Goal: Navigation & Orientation: Find specific page/section

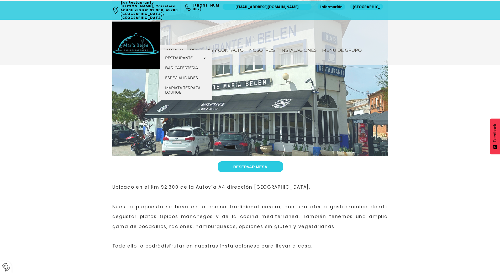
scroll to position [245, 0]
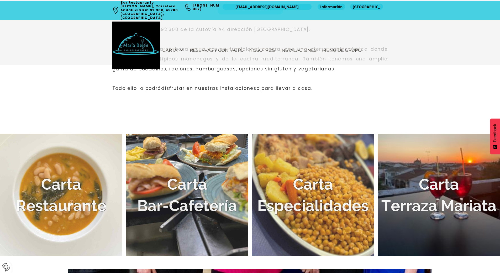
click at [49, 207] on img at bounding box center [61, 195] width 122 height 122
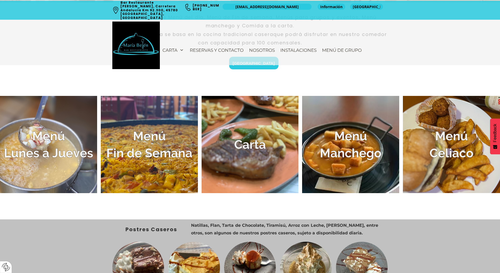
scroll to position [184, 0]
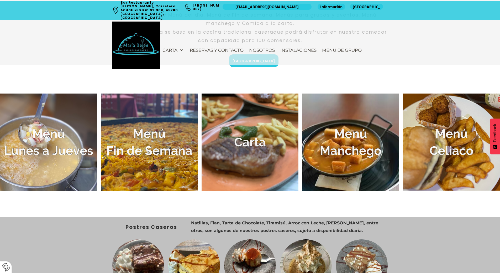
click at [47, 143] on img at bounding box center [48, 141] width 97 height 97
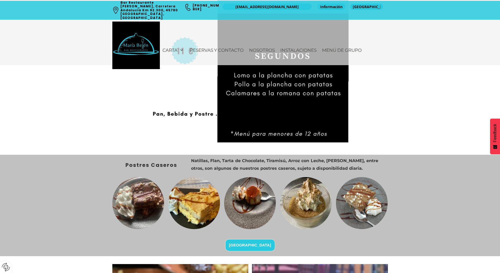
scroll to position [761, 0]
